Goal: Check status: Check status

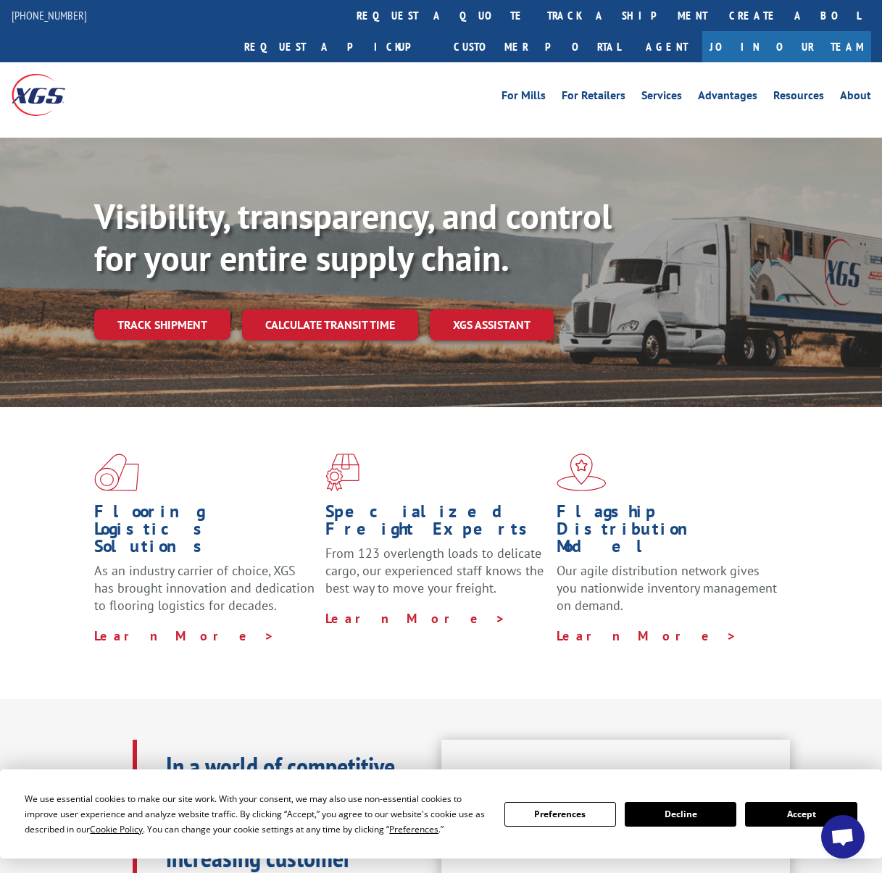
click at [788, 814] on button "Accept" at bounding box center [801, 814] width 112 height 25
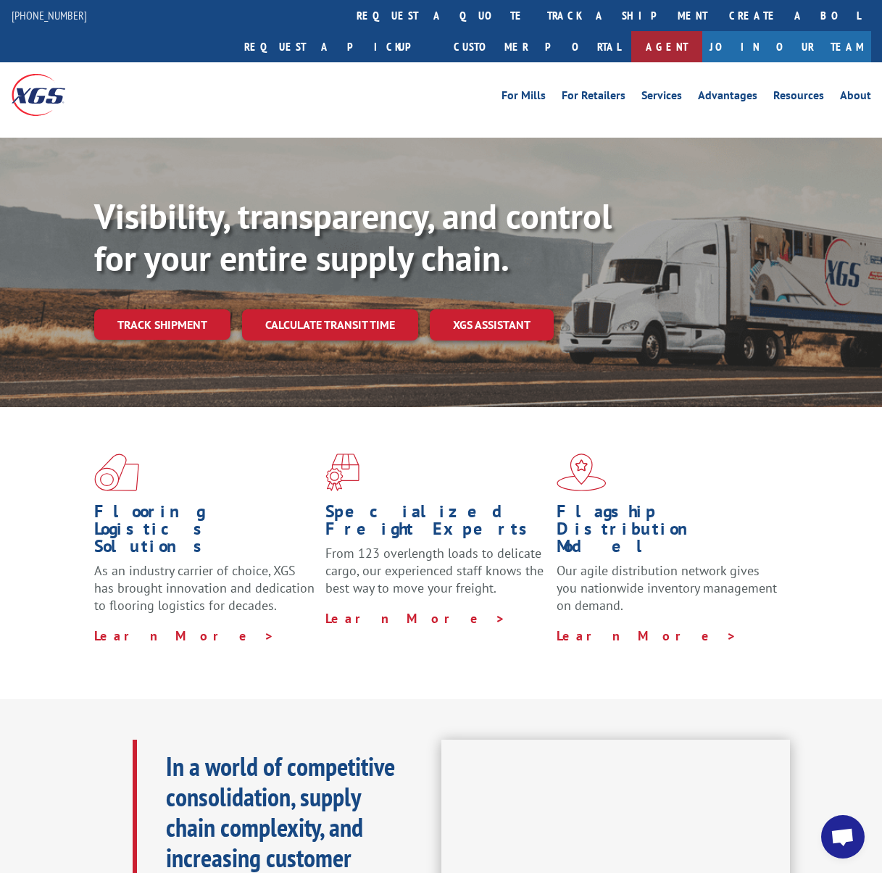
click at [702, 31] on link "Agent" at bounding box center [666, 46] width 71 height 31
click at [536, 15] on link "track a shipment" at bounding box center [627, 15] width 182 height 31
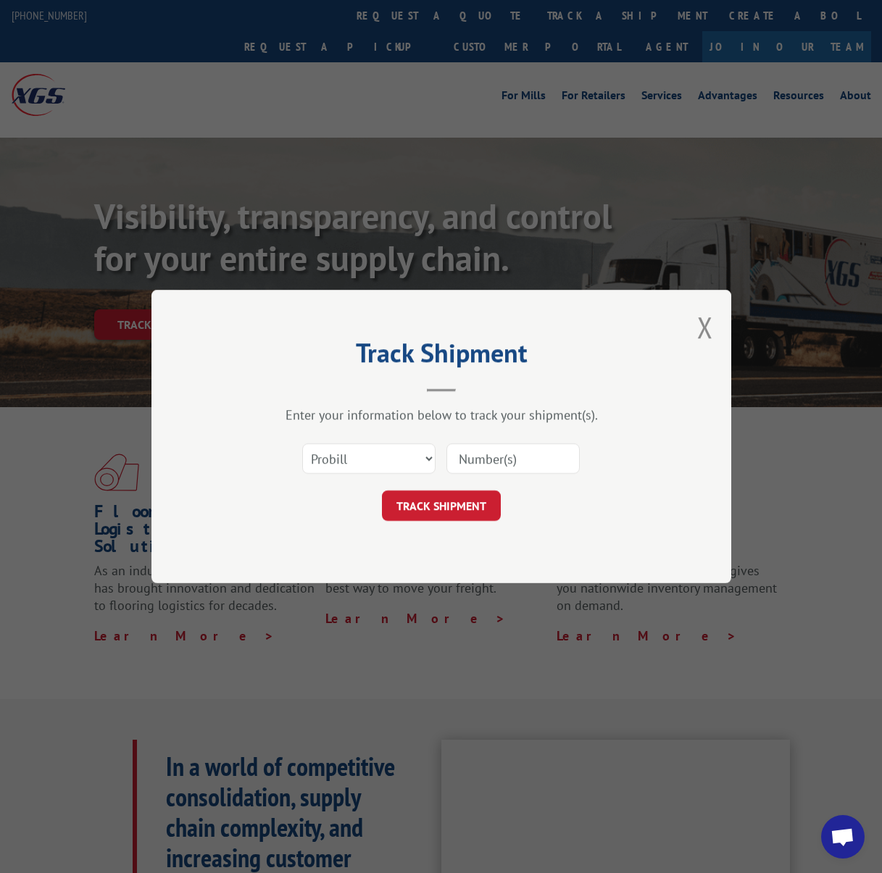
click at [491, 452] on input at bounding box center [512, 458] width 133 height 30
paste input "31473845"
type input "31473845"
click at [480, 500] on button "TRACK SHIPMENT" at bounding box center [441, 506] width 119 height 30
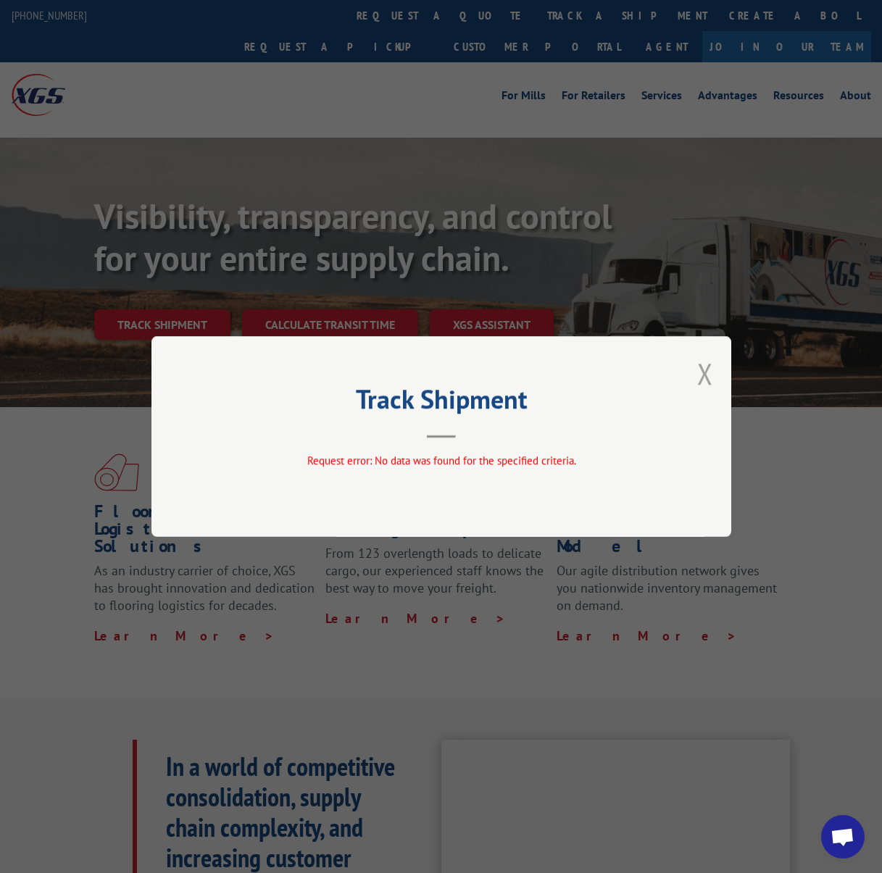
click at [701, 365] on button "Close modal" at bounding box center [705, 373] width 16 height 38
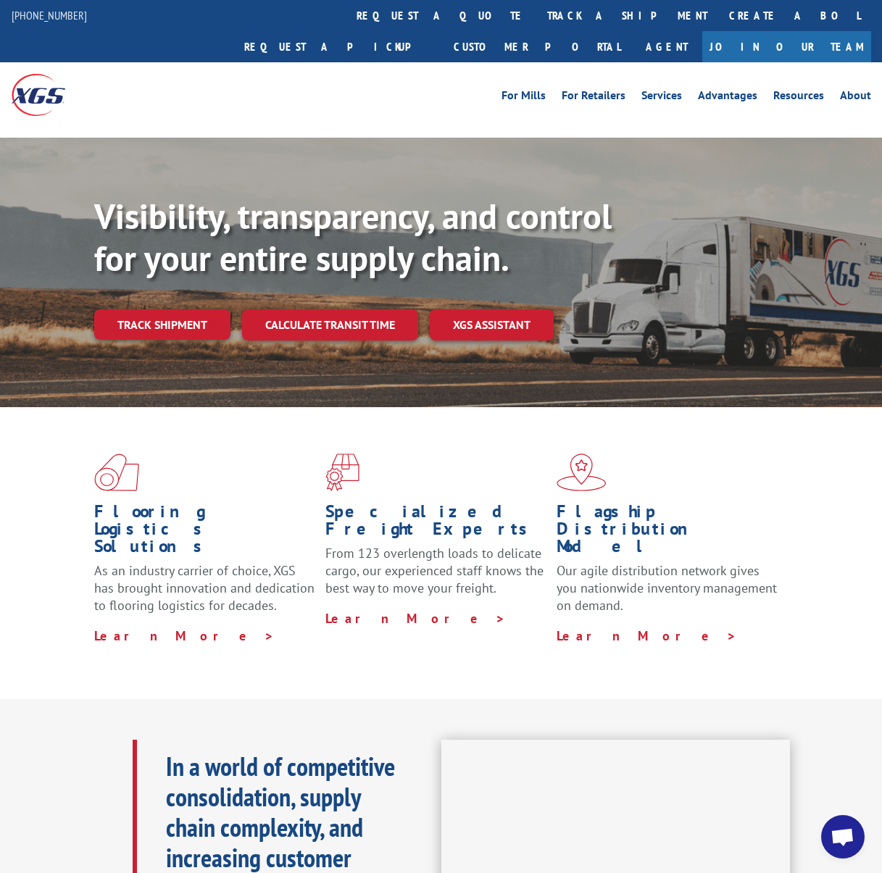
click at [845, 833] on span "Open chat" at bounding box center [842, 838] width 24 height 20
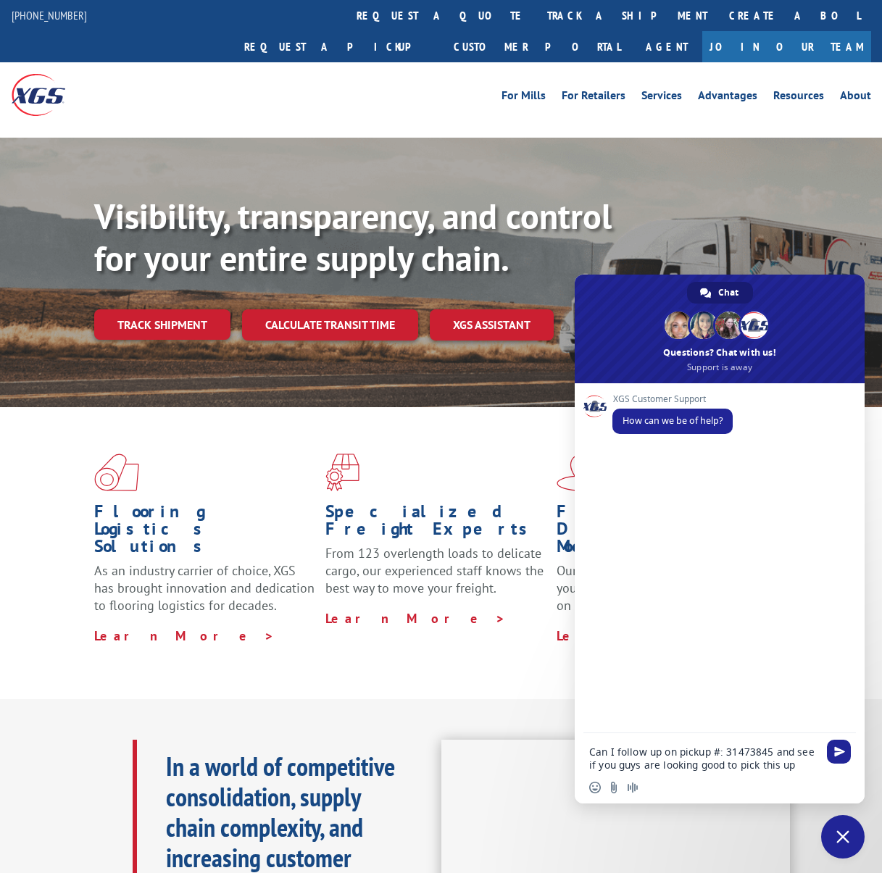
type textarea "Can I follow up on pickup #: 31473845 and see if you guys are looking good to p…"
